Goal: Task Accomplishment & Management: Manage account settings

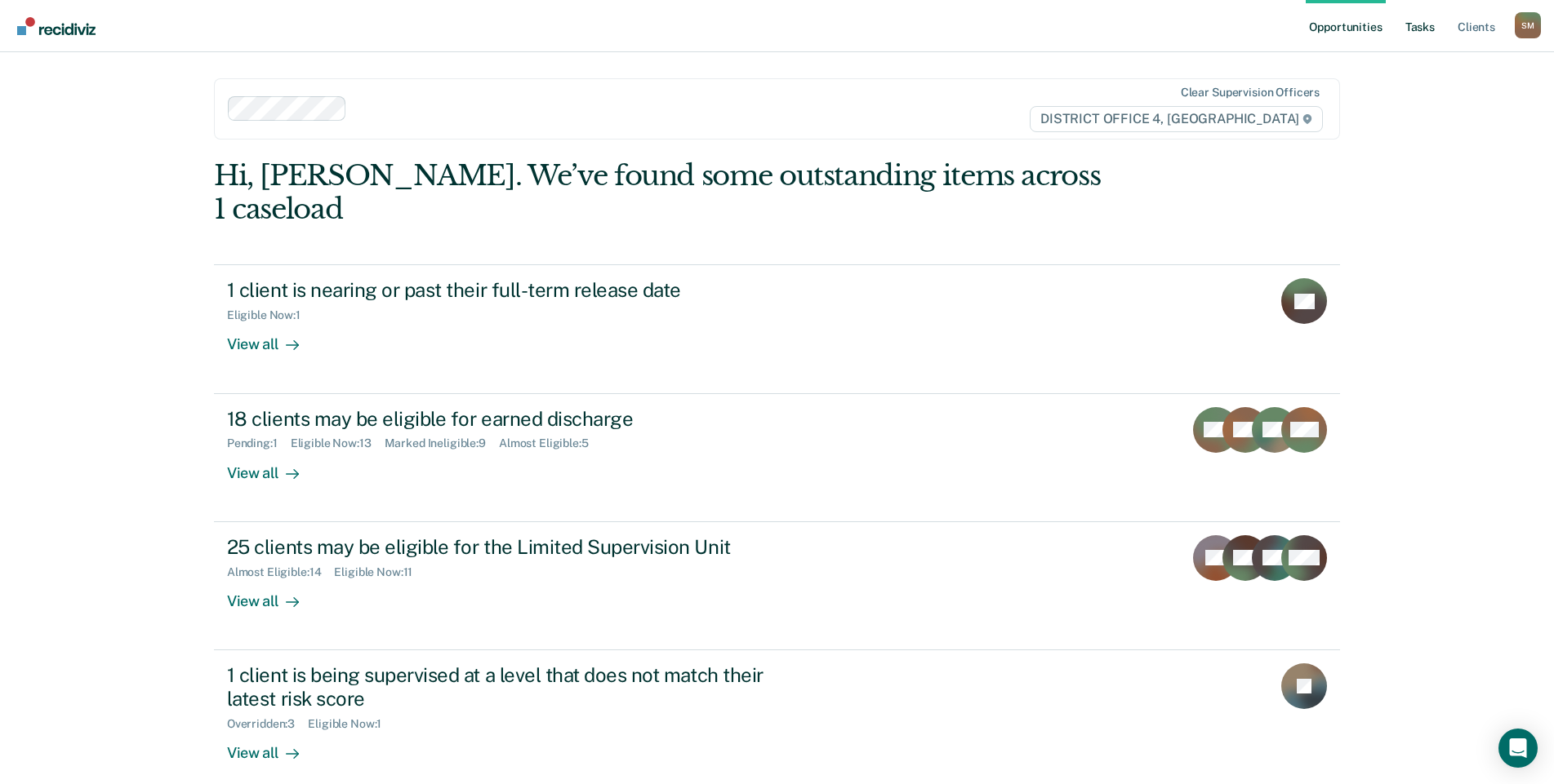
click at [1420, 27] on link "Tasks" at bounding box center [1420, 26] width 36 height 53
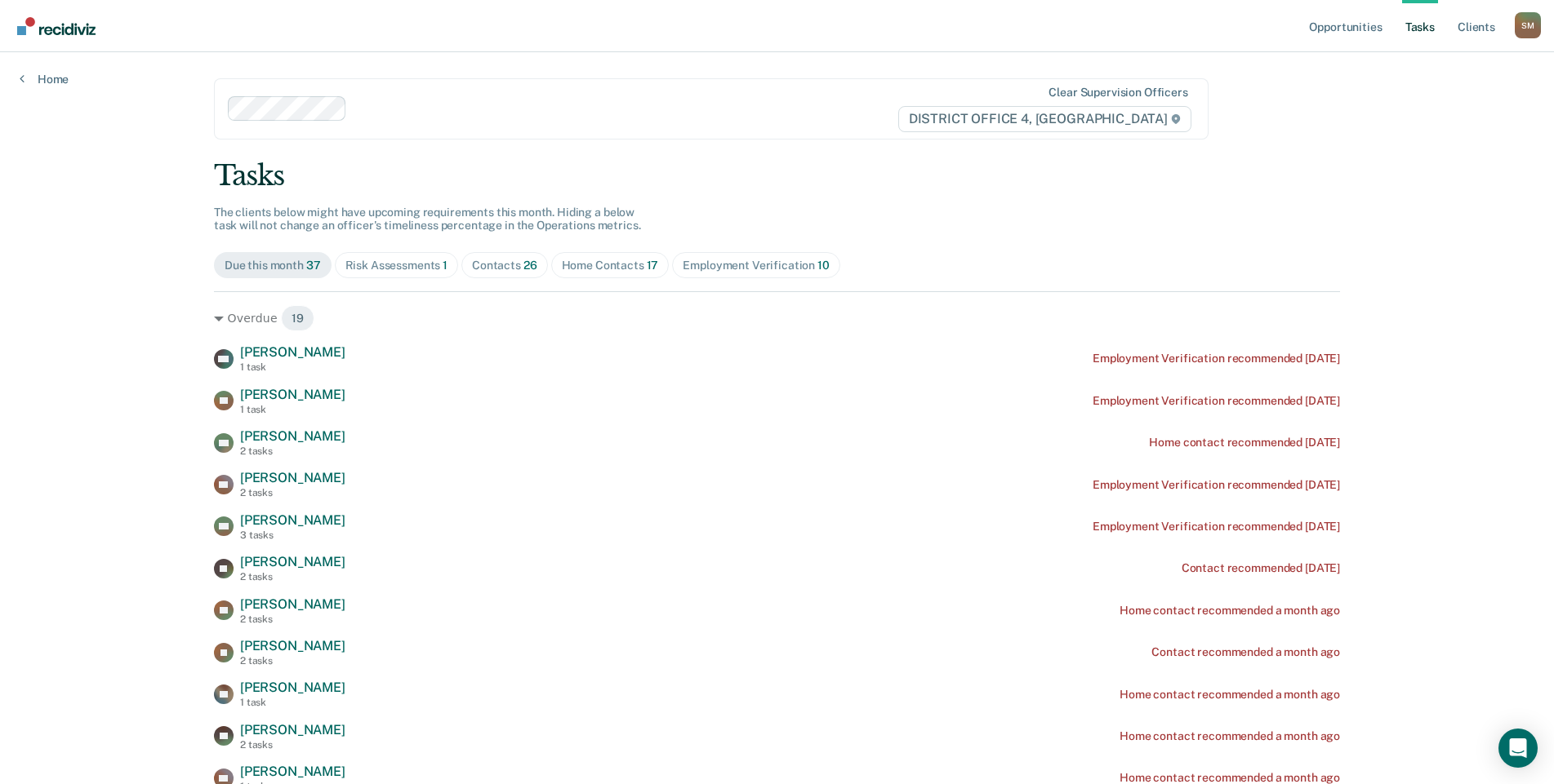
click at [421, 265] on div "Risk Assessments 1" at bounding box center [398, 266] width 103 height 14
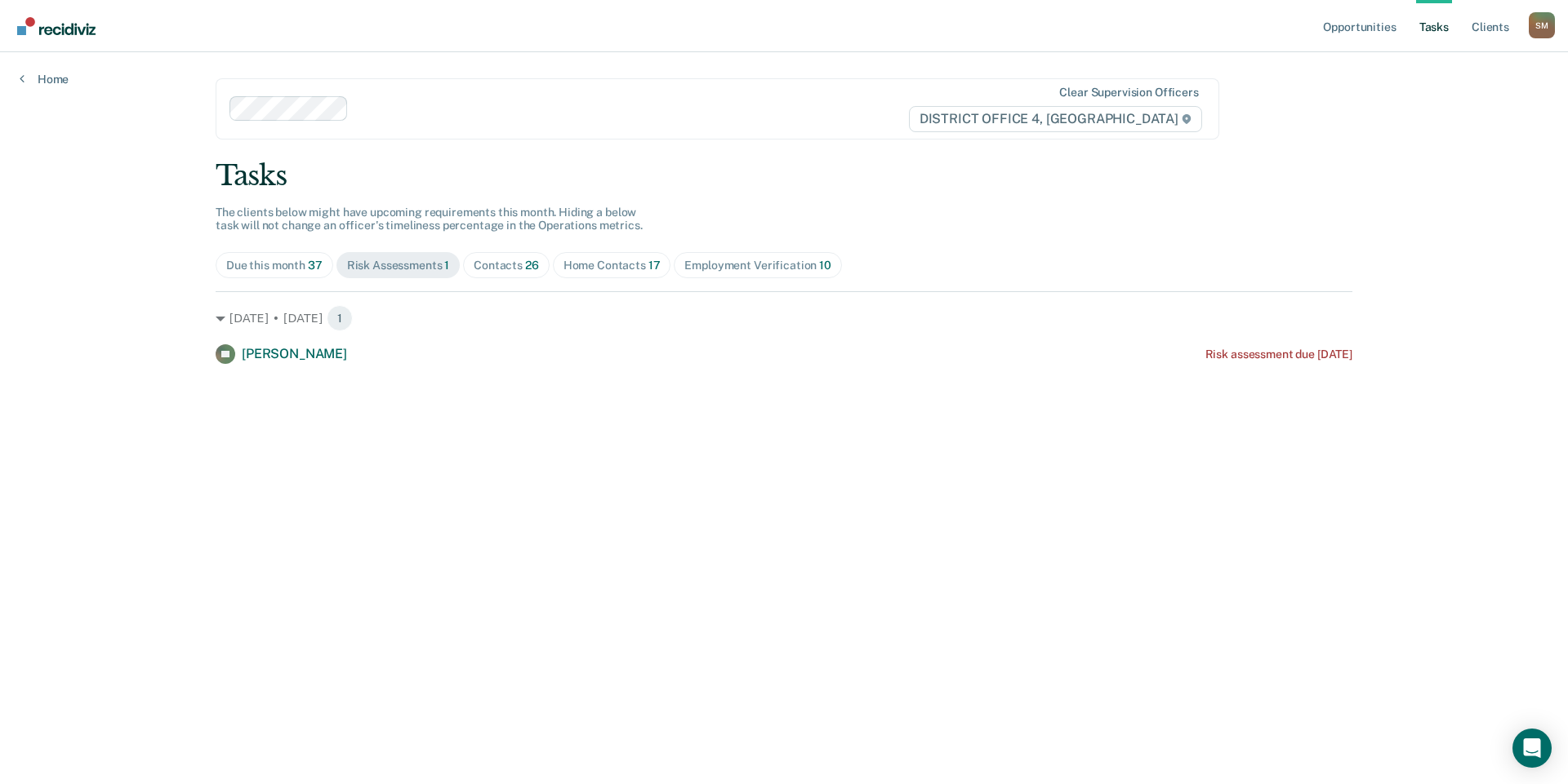
click at [601, 270] on div "Home Contacts 17" at bounding box center [612, 266] width 97 height 14
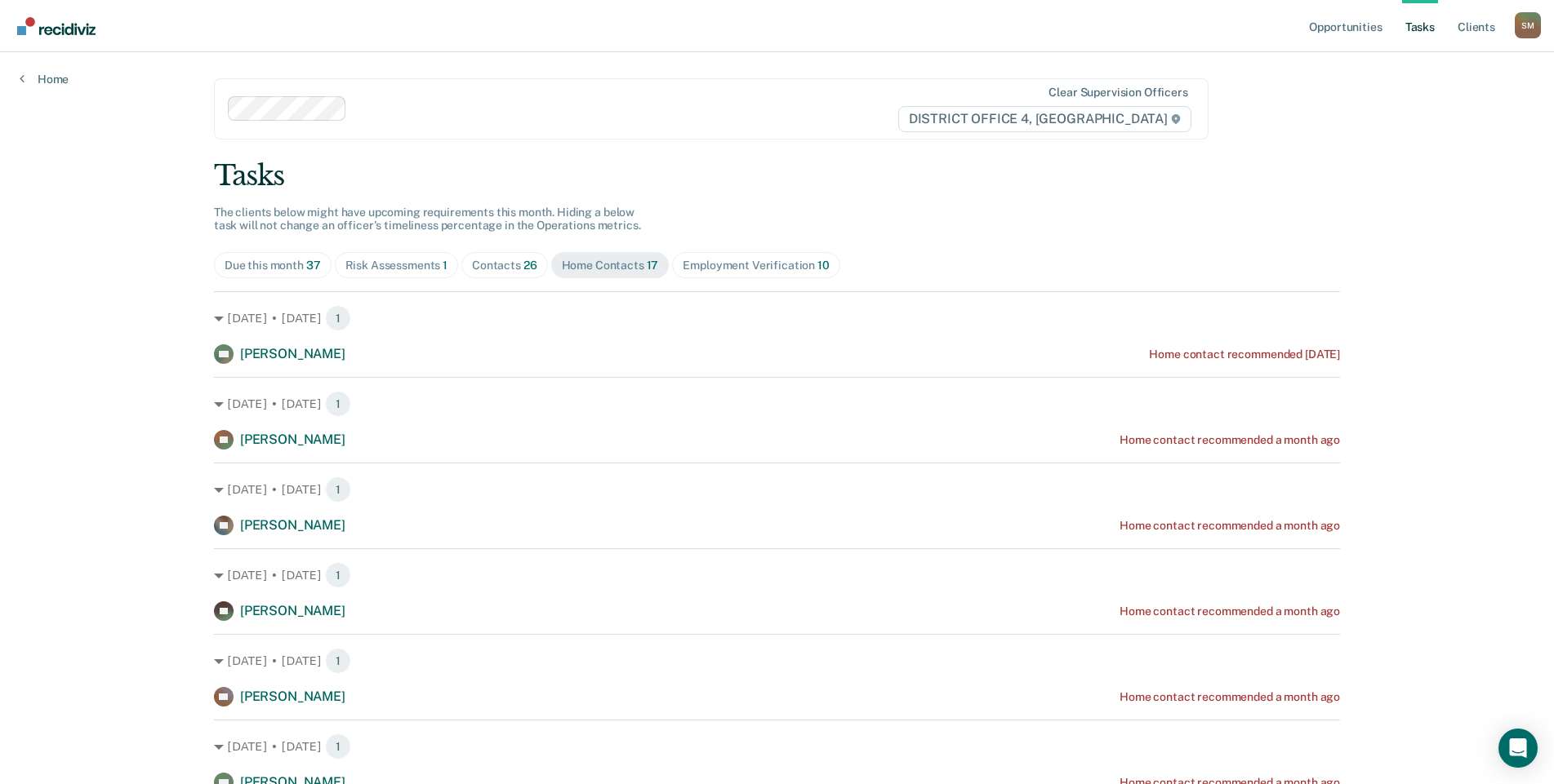
click at [500, 269] on div "Contacts 26" at bounding box center [504, 266] width 65 height 14
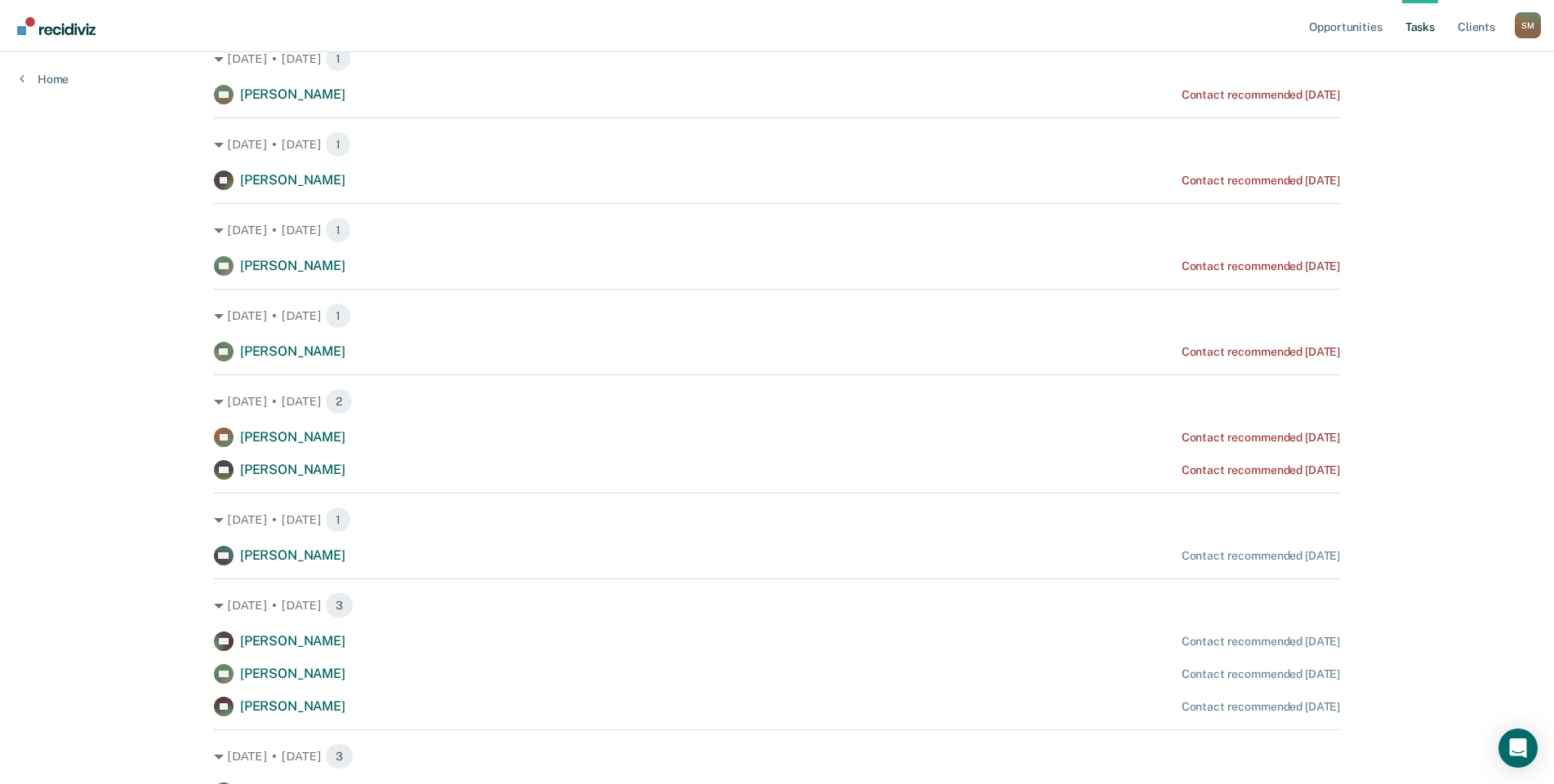
scroll to position [164, 0]
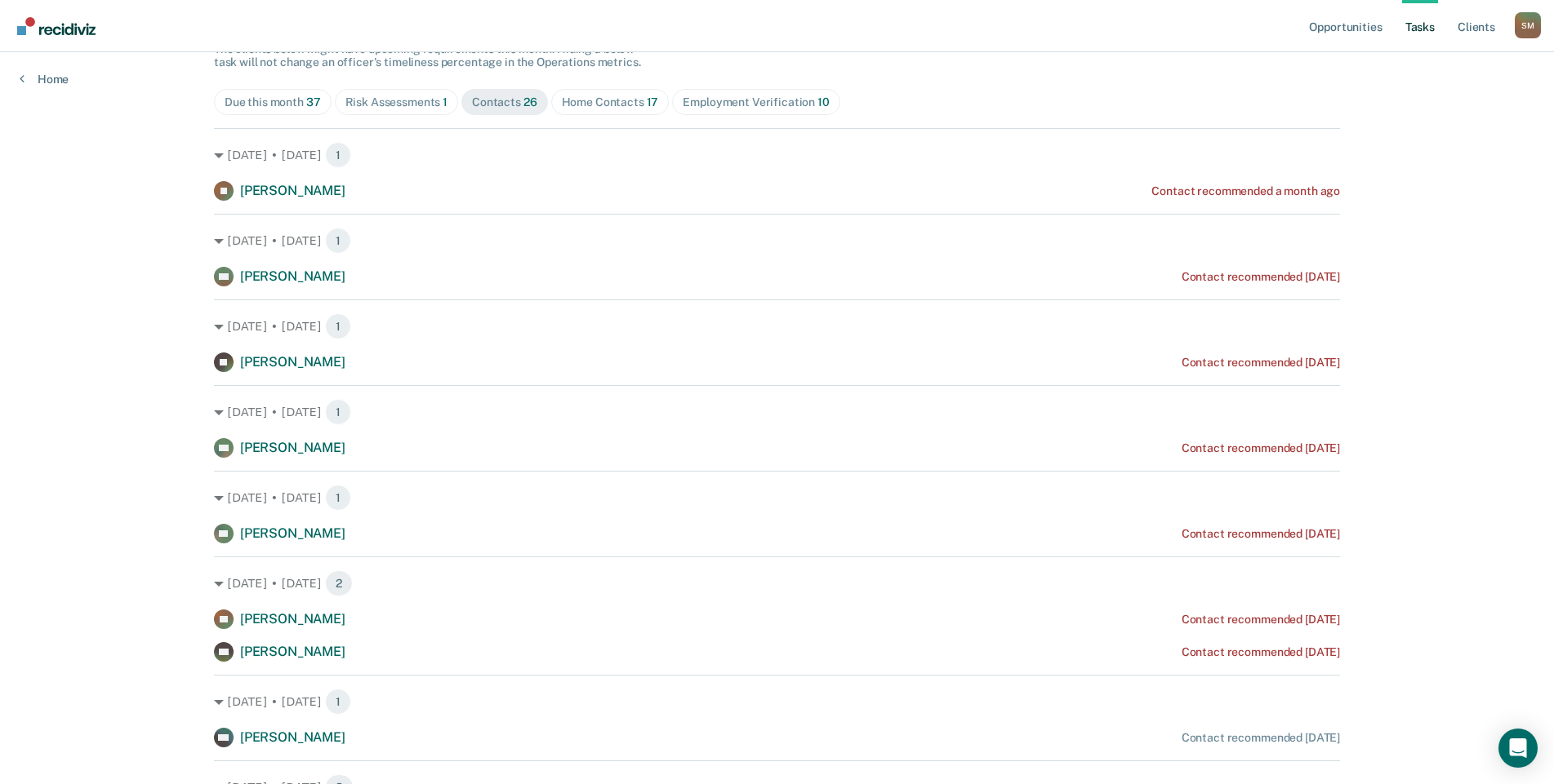
click at [588, 99] on div "Home Contacts 17" at bounding box center [611, 102] width 97 height 14
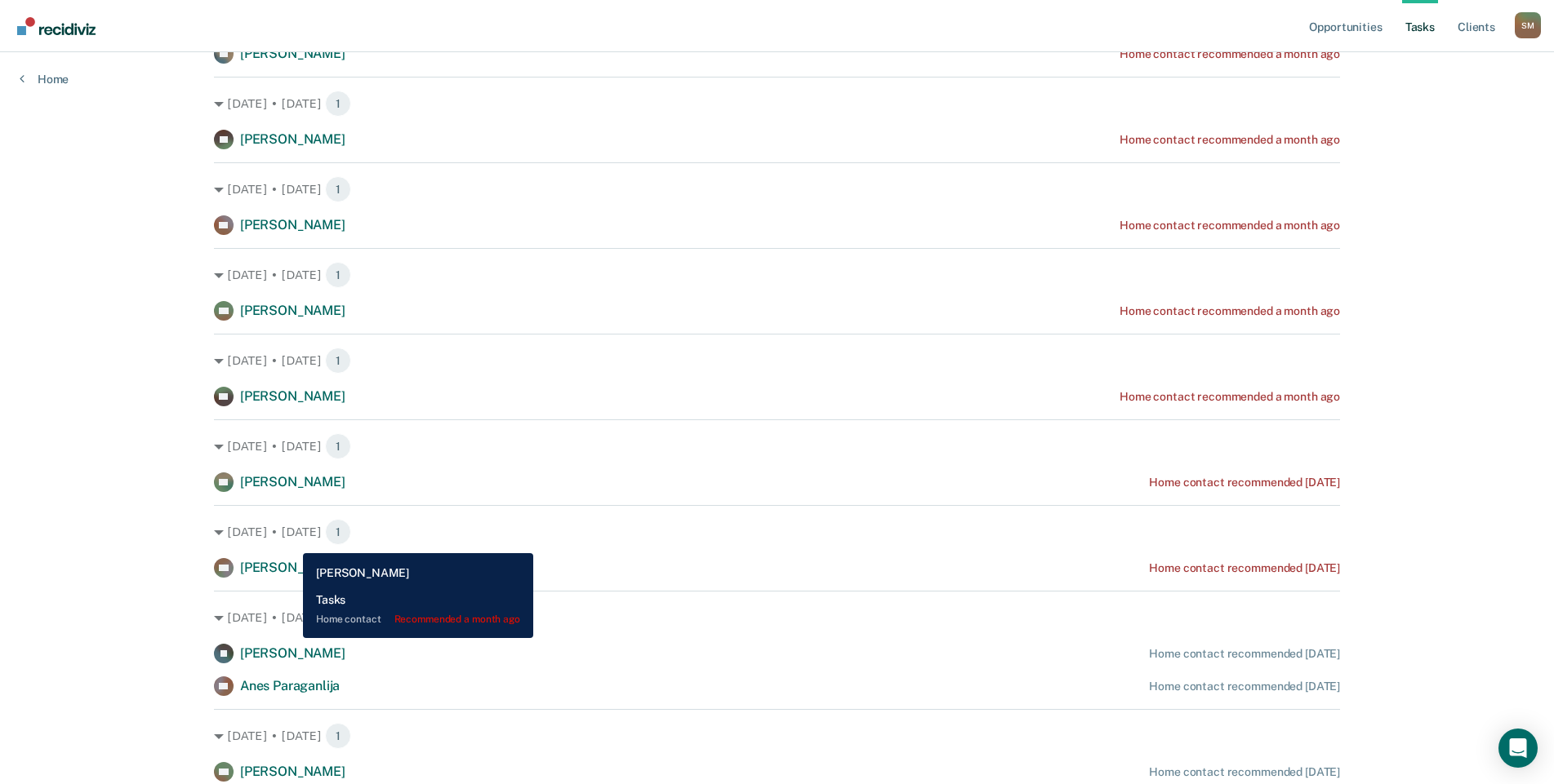
scroll to position [490, 0]
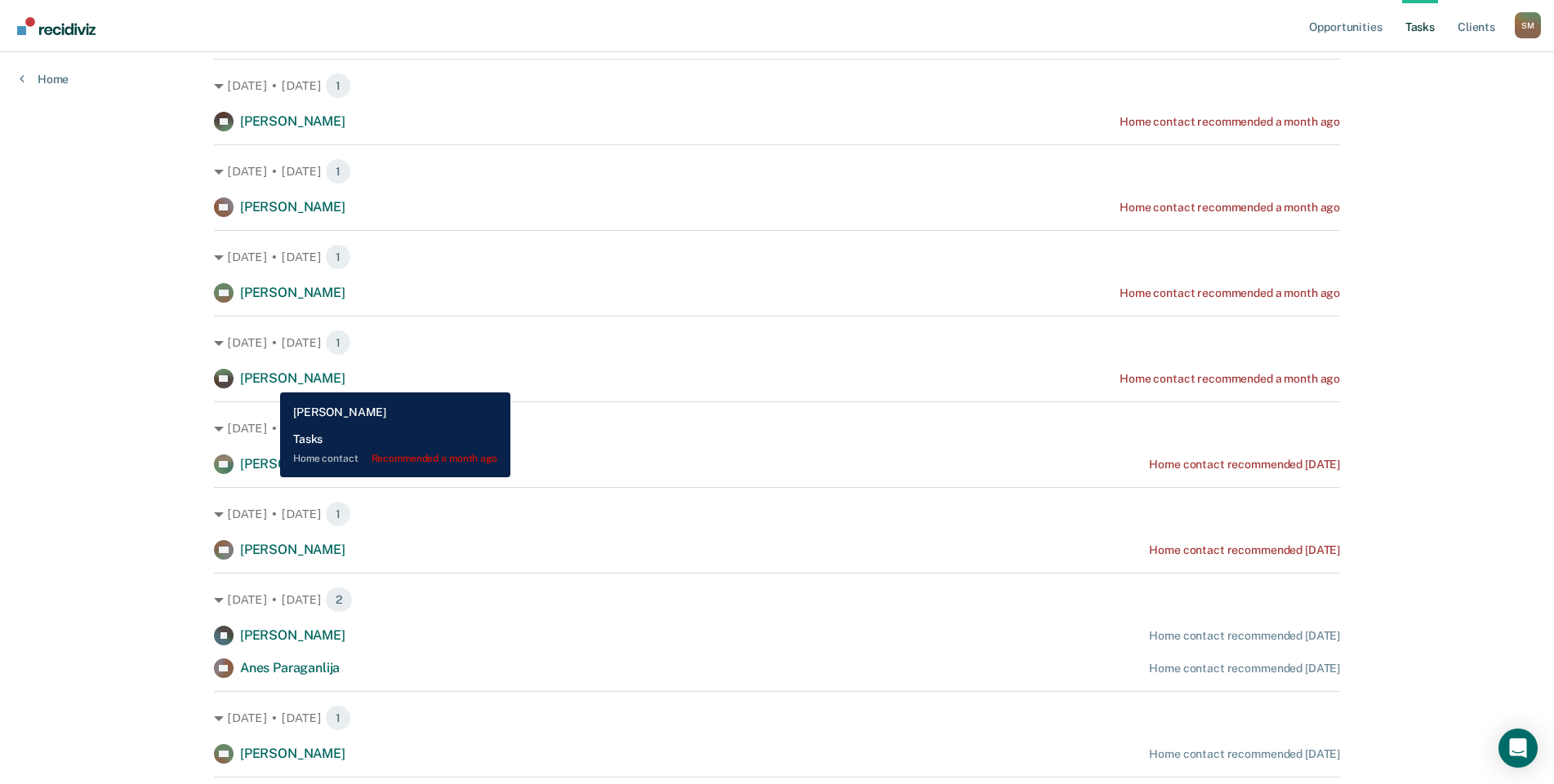
click at [268, 381] on span "[PERSON_NAME]" at bounding box center [292, 378] width 105 height 16
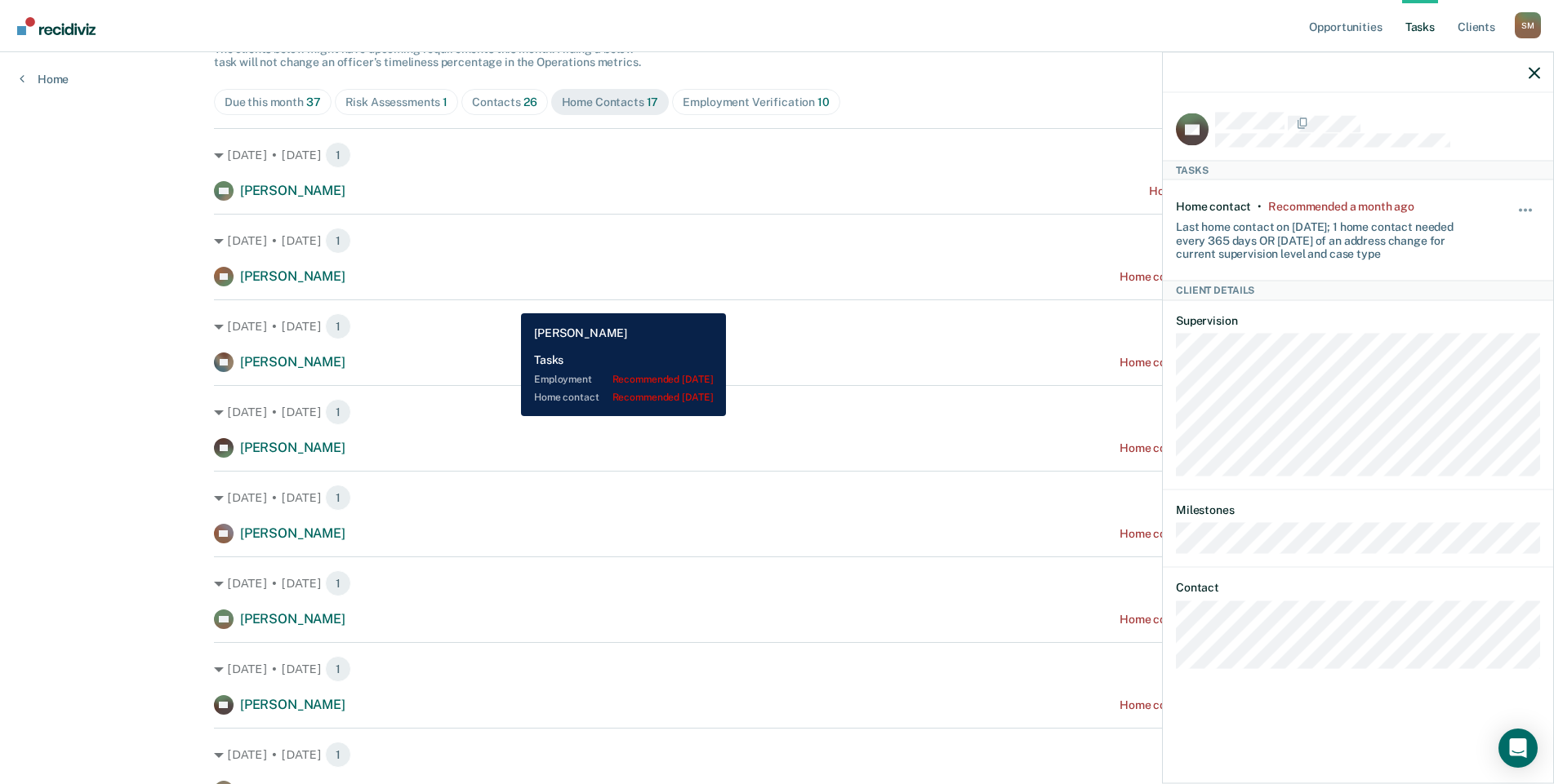
scroll to position [0, 0]
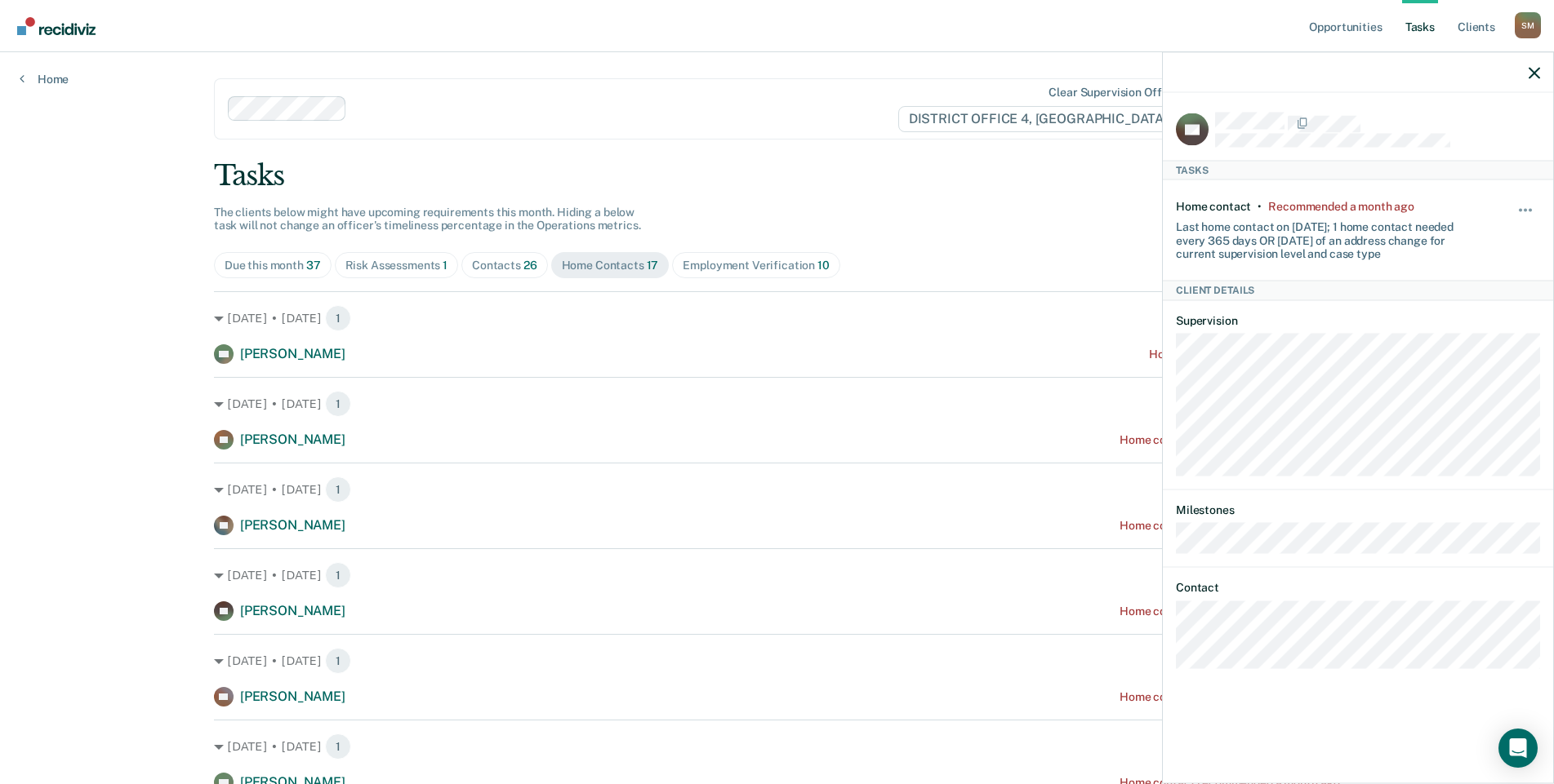
click at [503, 263] on div "Contacts 26" at bounding box center [504, 266] width 65 height 14
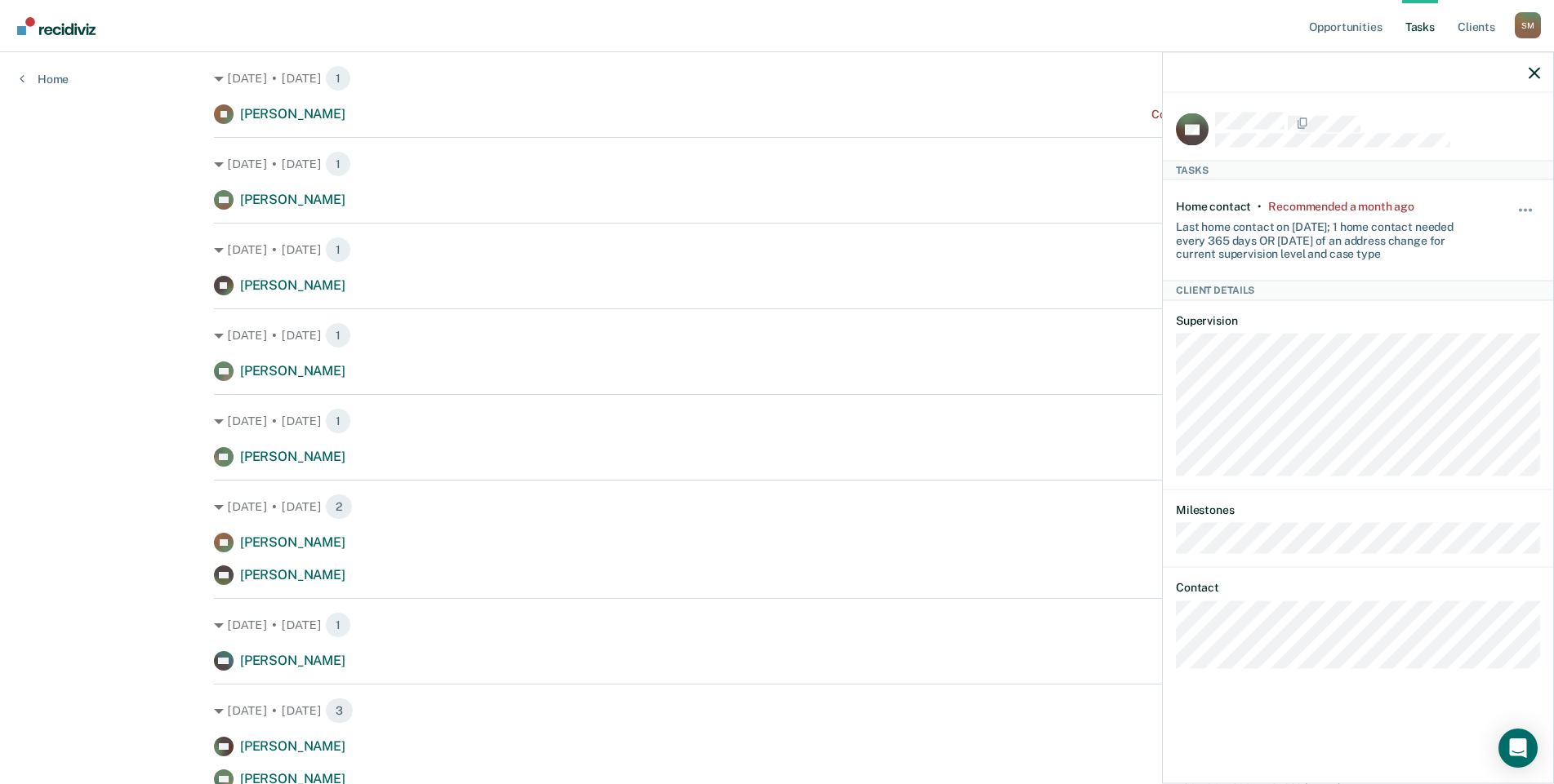
scroll to position [244, 0]
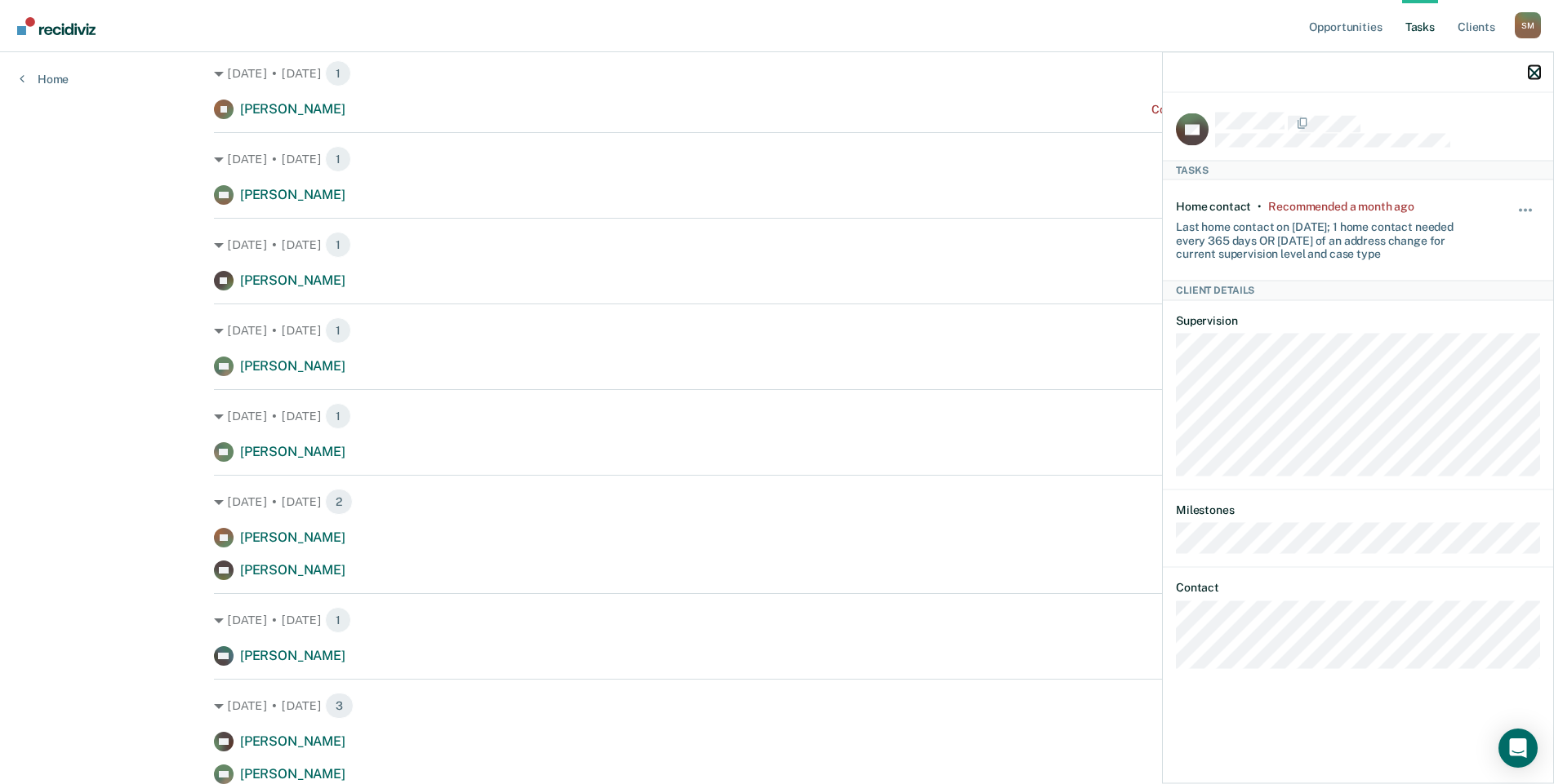
click at [1534, 75] on icon "button" at bounding box center [1535, 73] width 12 height 12
